Goal: Information Seeking & Learning: Find specific fact

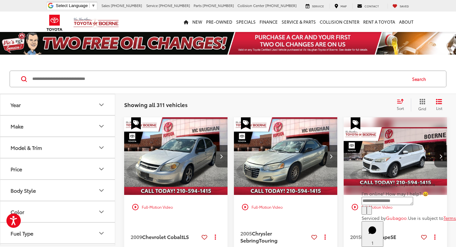
click at [231, 83] on input "Search by Make, Model, or Keyword" at bounding box center [219, 78] width 375 height 15
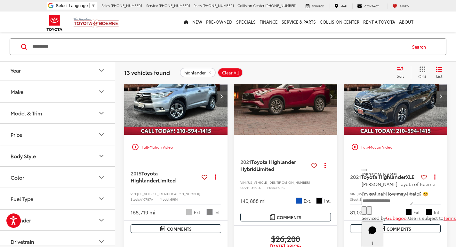
scroll to position [64, 0]
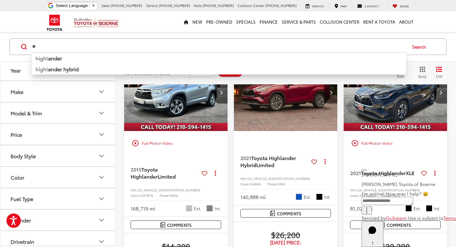
type input "*"
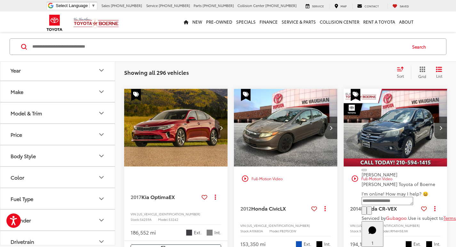
scroll to position [1089, 0]
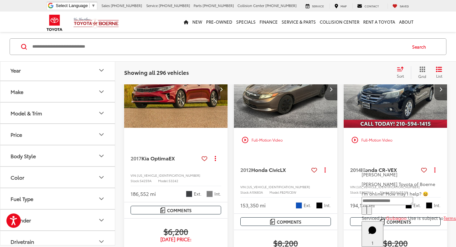
click at [185, 46] on input "Search by Make, Model, or Keyword" at bounding box center [219, 46] width 375 height 15
type input "******"
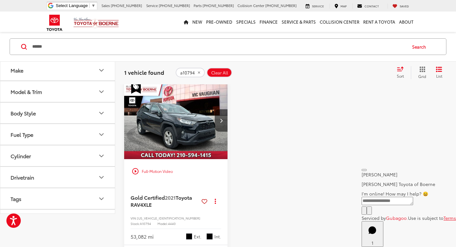
scroll to position [64, 0]
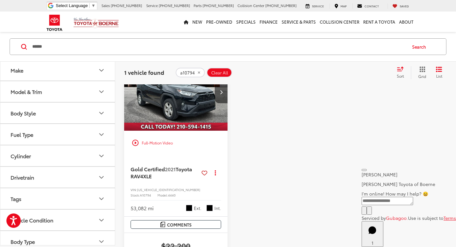
click at [221, 71] on span "Clear All" at bounding box center [219, 72] width 17 height 5
